Goal: Find specific page/section: Find specific page/section

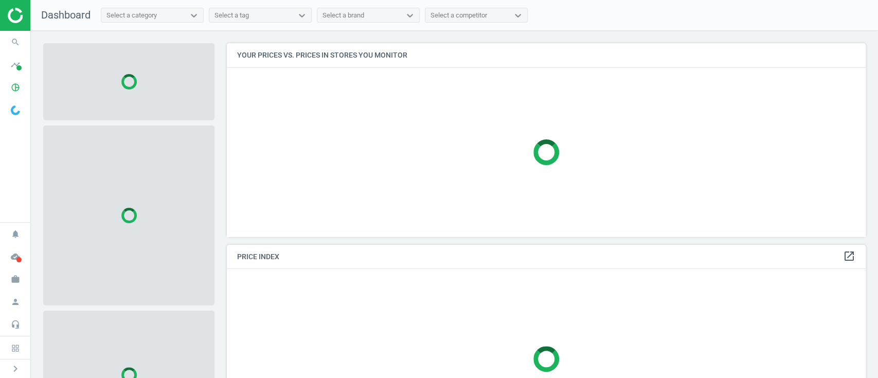
scroll to position [214, 649]
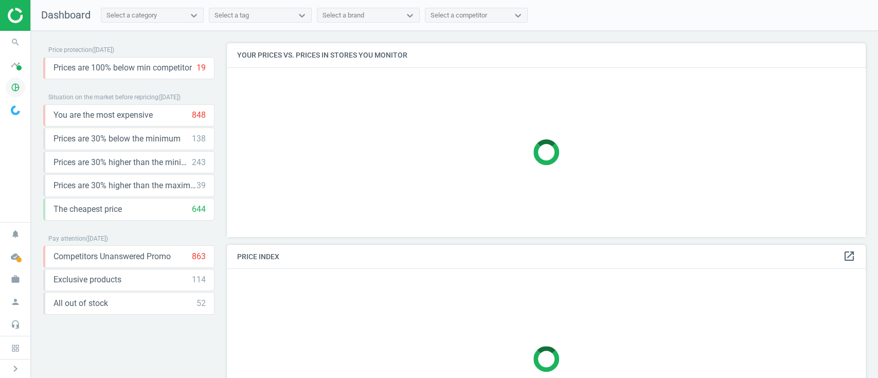
click at [13, 80] on icon "pie_chart_outlined" at bounding box center [16, 88] width 20 height 20
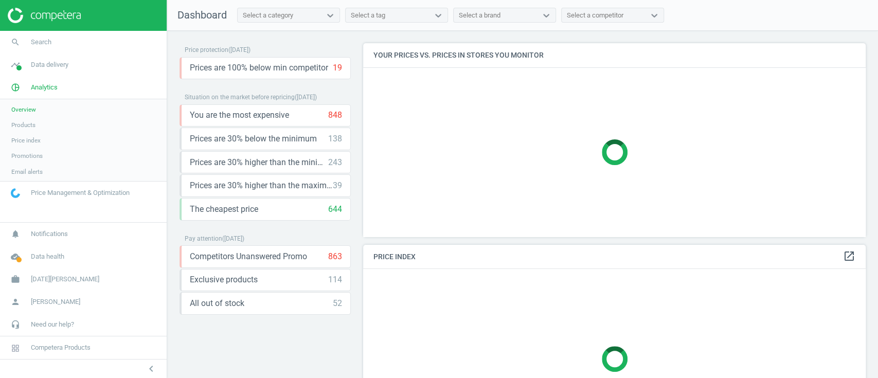
scroll to position [214, 513]
click at [16, 129] on span "Products" at bounding box center [23, 125] width 24 height 8
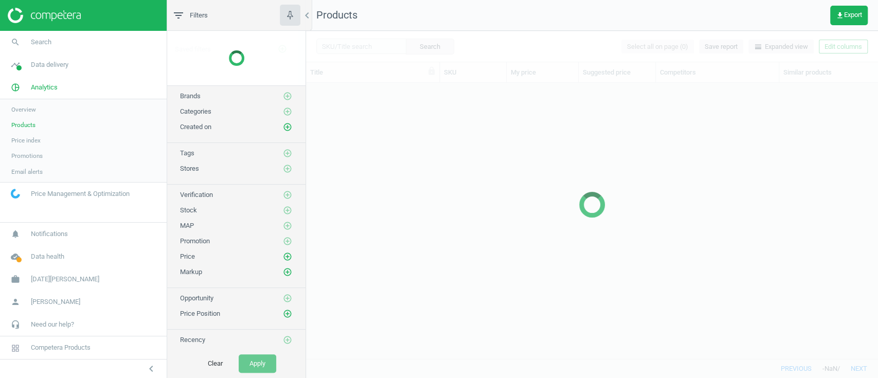
scroll to position [254, 560]
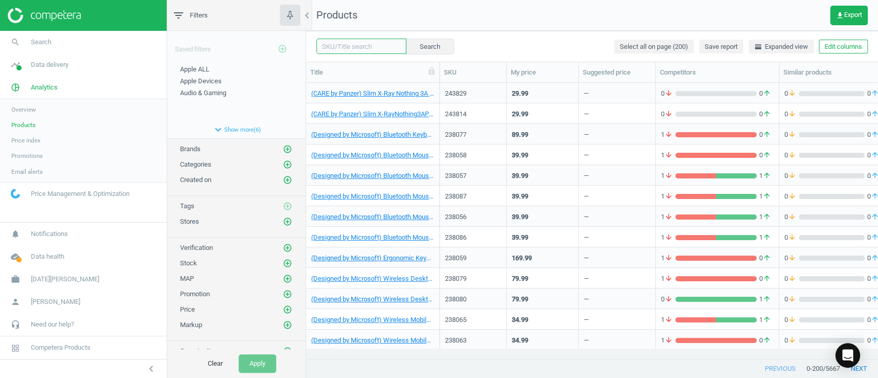
click at [351, 48] on input "text" at bounding box center [361, 46] width 90 height 15
paste input "220739"
type input "220739"
click at [435, 48] on button "Search" at bounding box center [429, 46] width 48 height 15
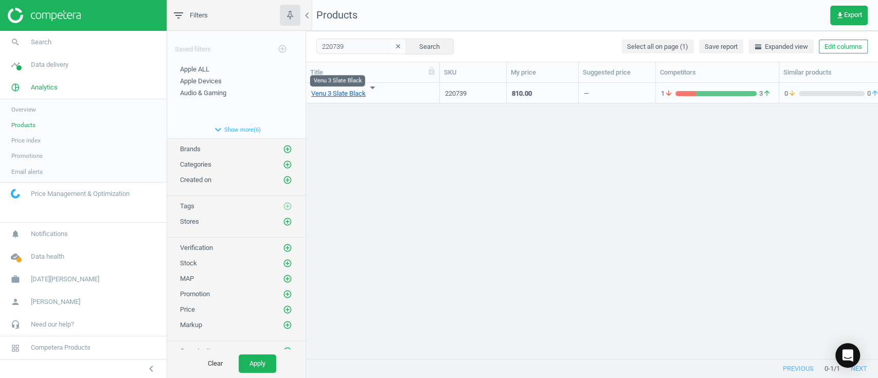
click at [356, 97] on link "Venu 3 Slate Black" at bounding box center [338, 93] width 54 height 9
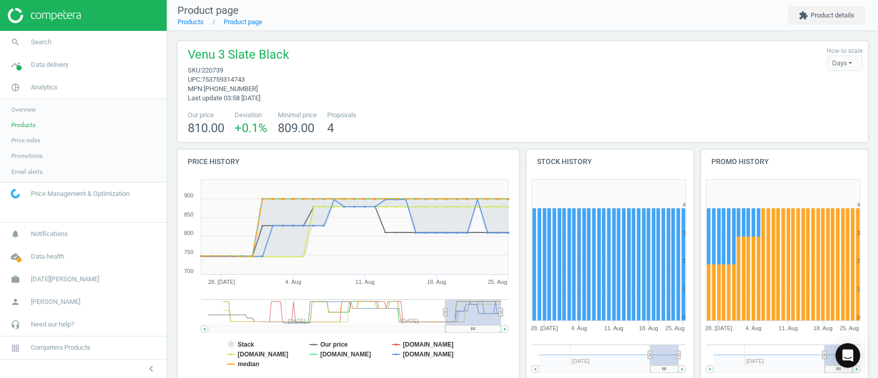
click at [27, 122] on span "Products" at bounding box center [23, 125] width 24 height 8
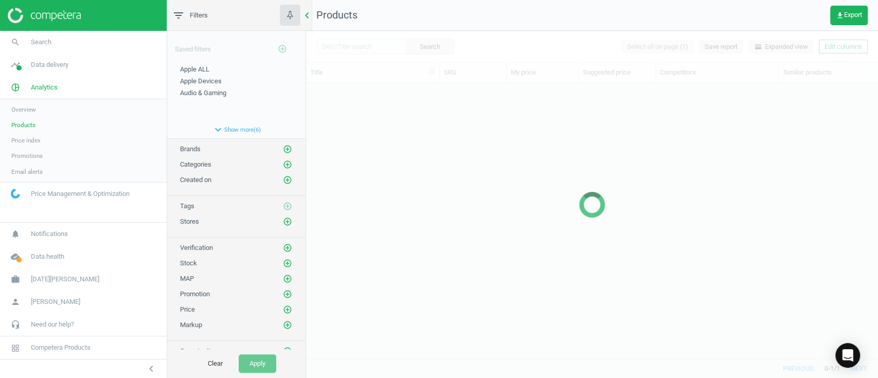
scroll to position [254, 560]
click at [344, 40] on div at bounding box center [592, 204] width 572 height 347
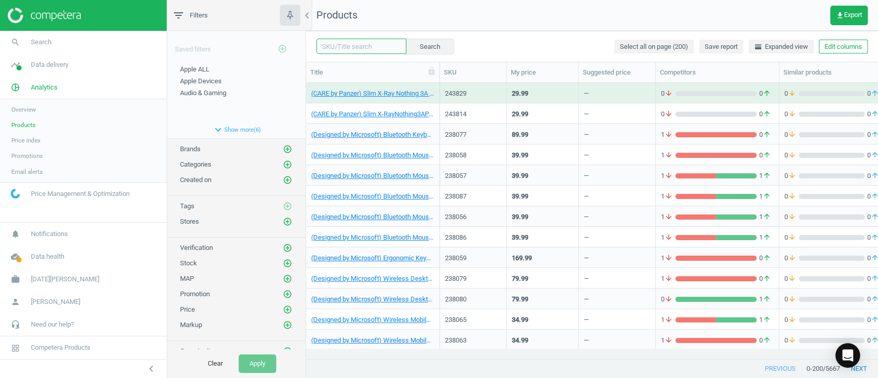
click at [357, 48] on input "text" at bounding box center [361, 46] width 90 height 15
paste input "220847"
type input "220847"
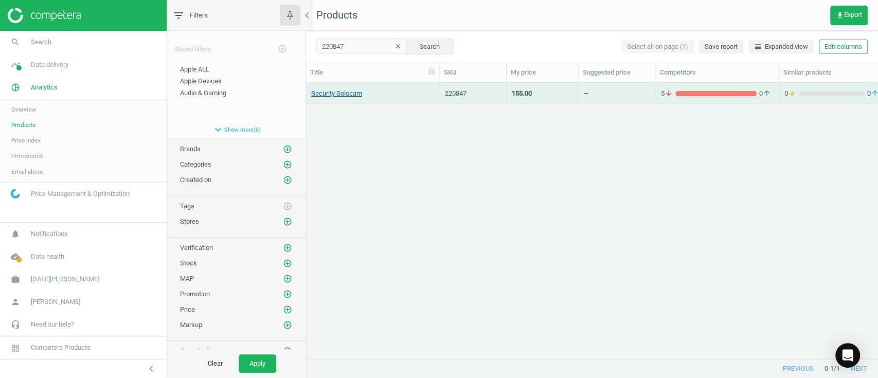
click at [351, 97] on link "Security Solocam" at bounding box center [336, 93] width 51 height 9
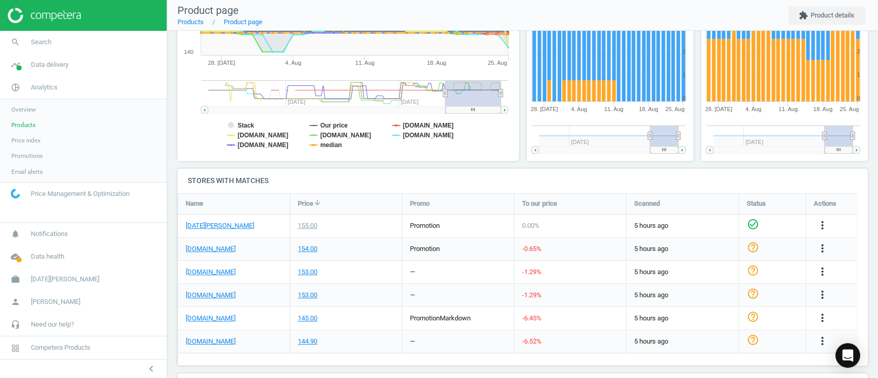
scroll to position [218, 0]
